Goal: Book appointment/travel/reservation

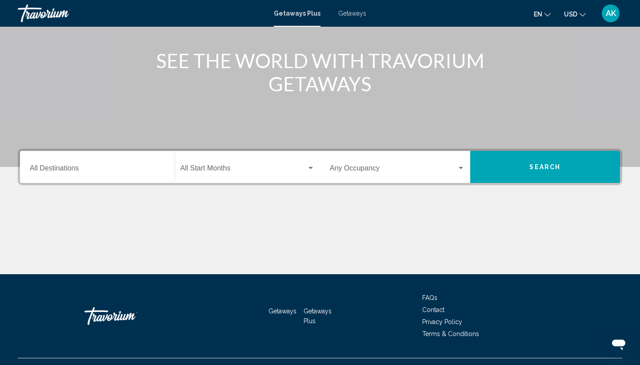
scroll to position [100, 0]
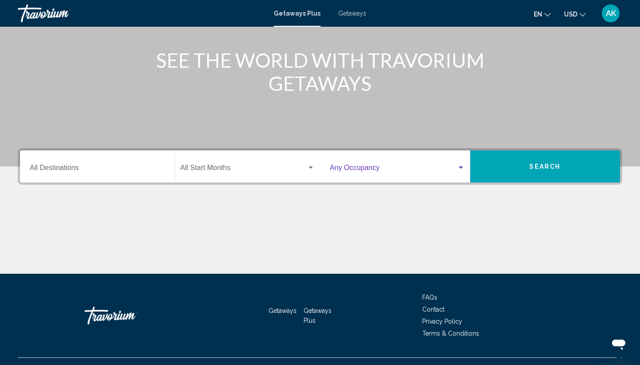
click at [368, 169] on span "Search widget" at bounding box center [393, 169] width 127 height 8
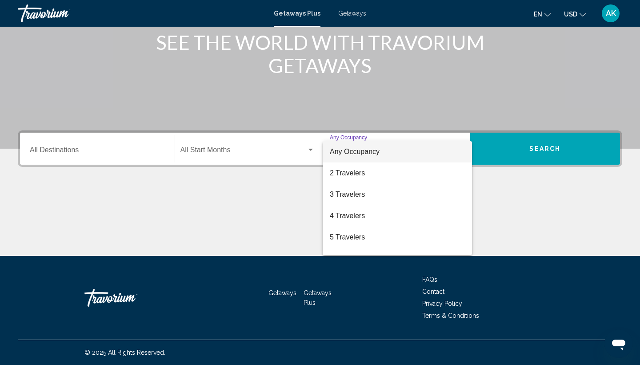
click at [200, 202] on div at bounding box center [320, 182] width 640 height 365
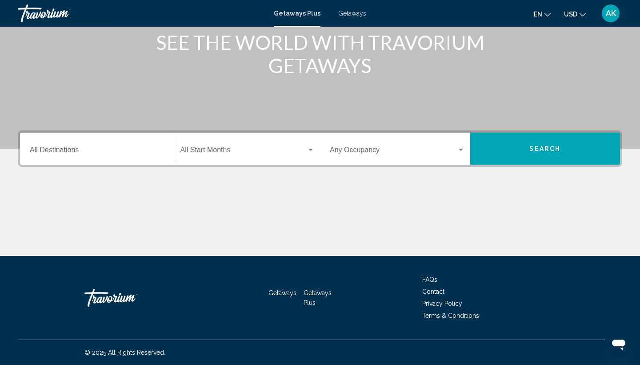
click at [94, 152] on input "Destination All Destinations" at bounding box center [97, 152] width 135 height 8
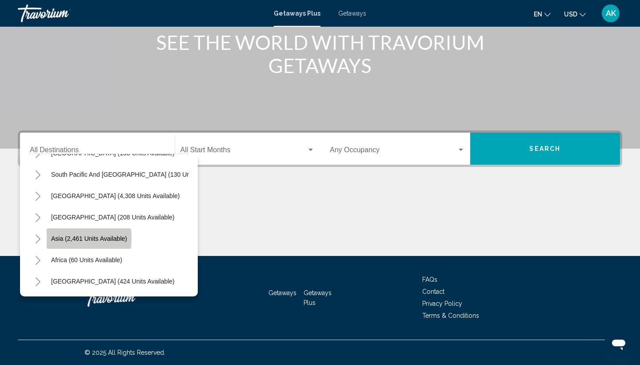
click at [82, 238] on span "Asia (2,461 units available)" at bounding box center [89, 238] width 76 height 7
type input "**********"
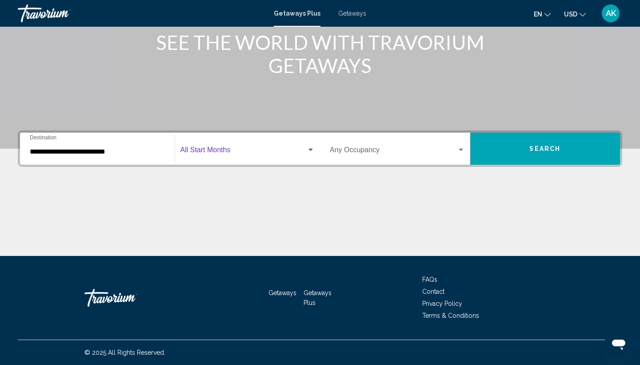
click at [215, 150] on span "Search widget" at bounding box center [243, 152] width 127 height 8
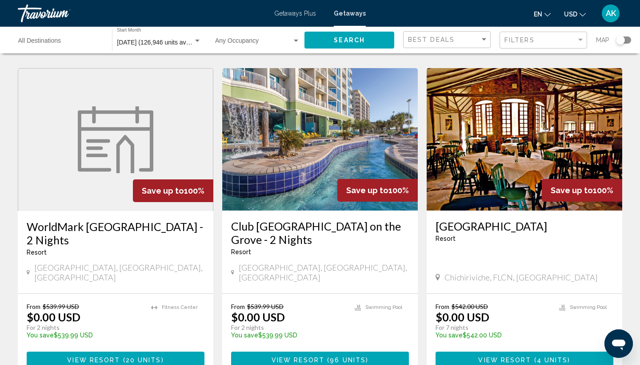
scroll to position [663, 0]
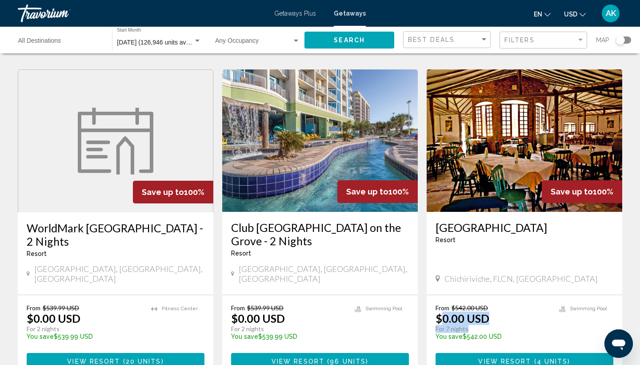
drag, startPoint x: 441, startPoint y: 279, endPoint x: 484, endPoint y: 290, distance: 44.9
click at [484, 304] on div "From $542.00 USD $0.00 USD For 7 nights You save $542.00 USD temp" at bounding box center [493, 325] width 115 height 42
click at [493, 121] on img "Main content" at bounding box center [525, 140] width 196 height 142
